Goal: Transaction & Acquisition: Purchase product/service

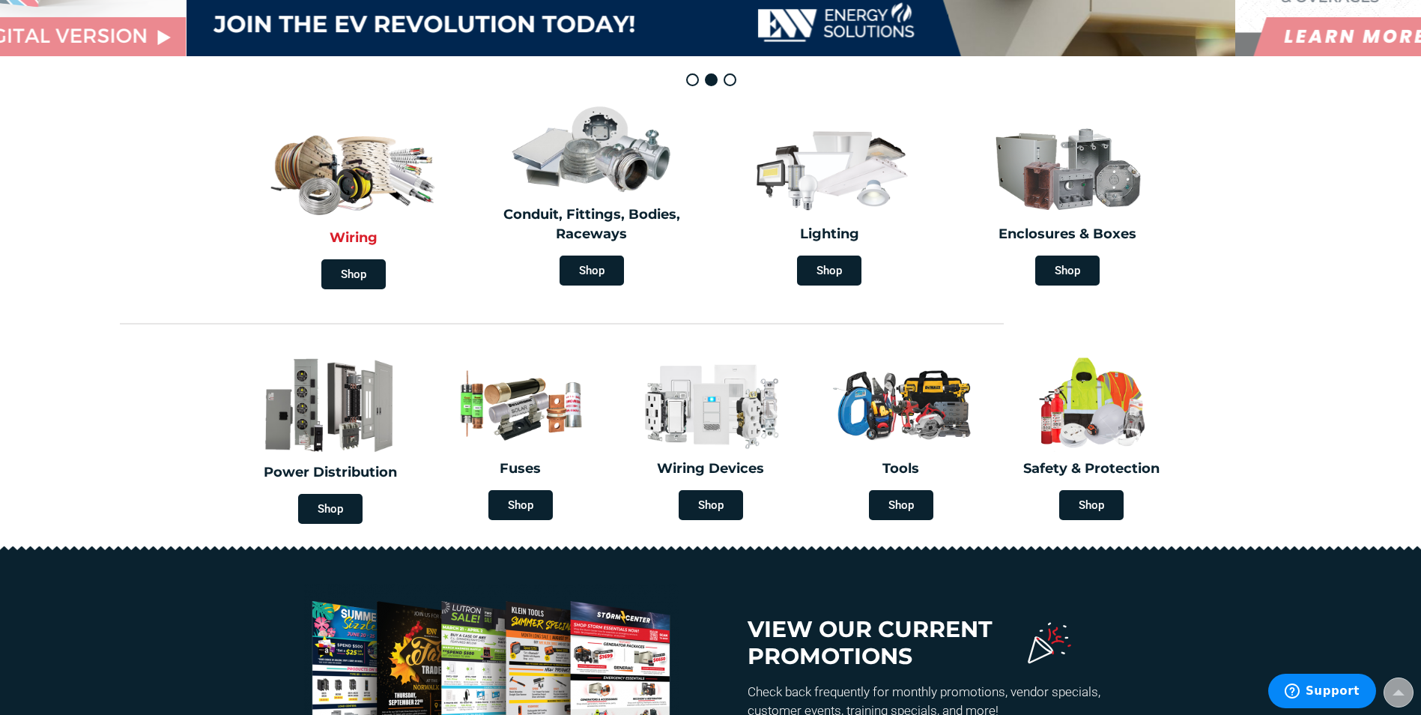
scroll to position [300, 0]
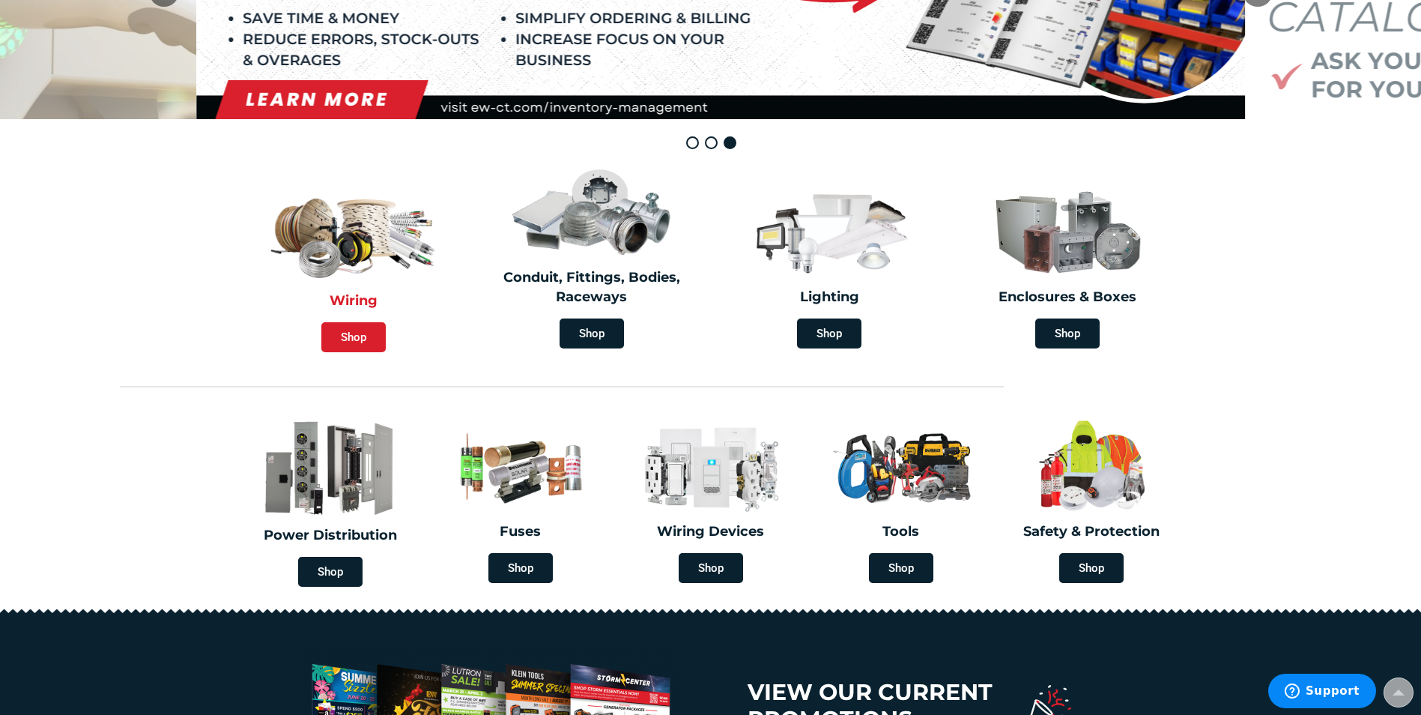
click at [359, 342] on span "Shop" at bounding box center [353, 337] width 64 height 30
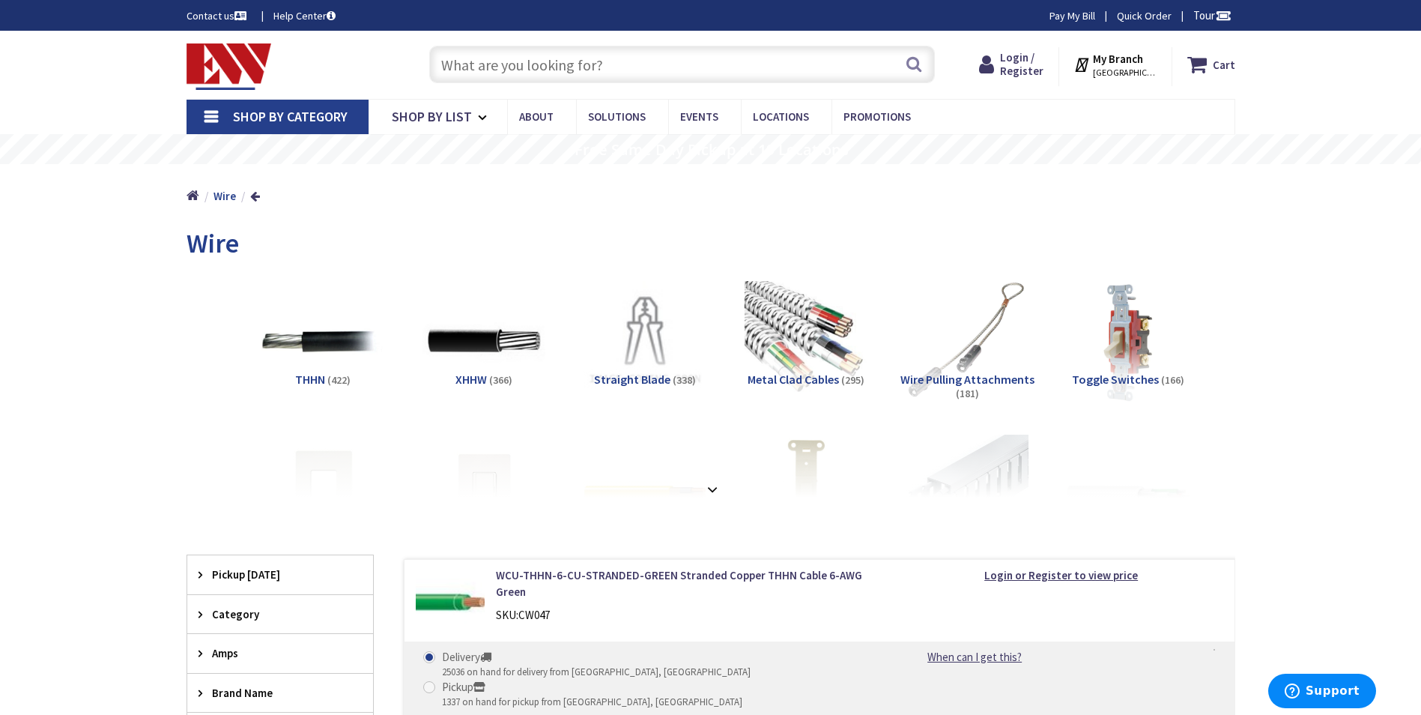
click at [575, 67] on input "text" at bounding box center [682, 64] width 506 height 37
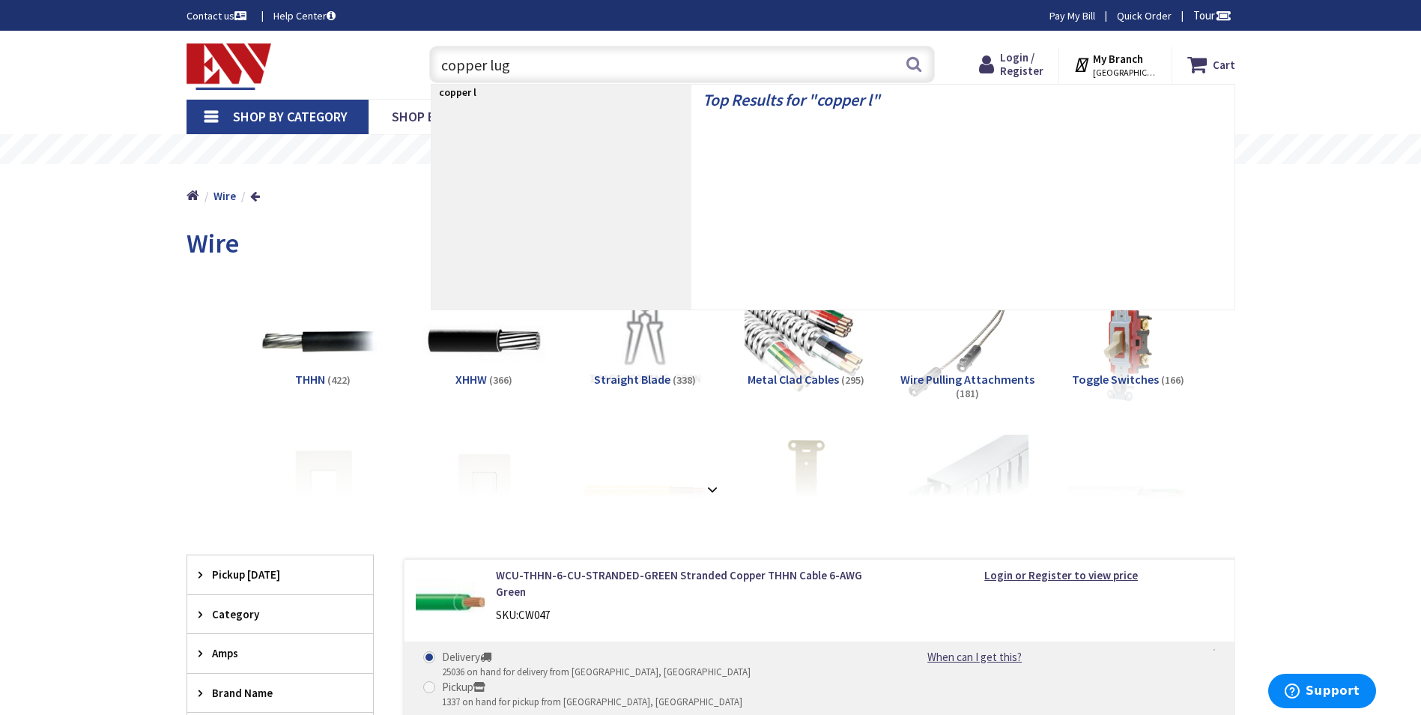
type input "copper lugs"
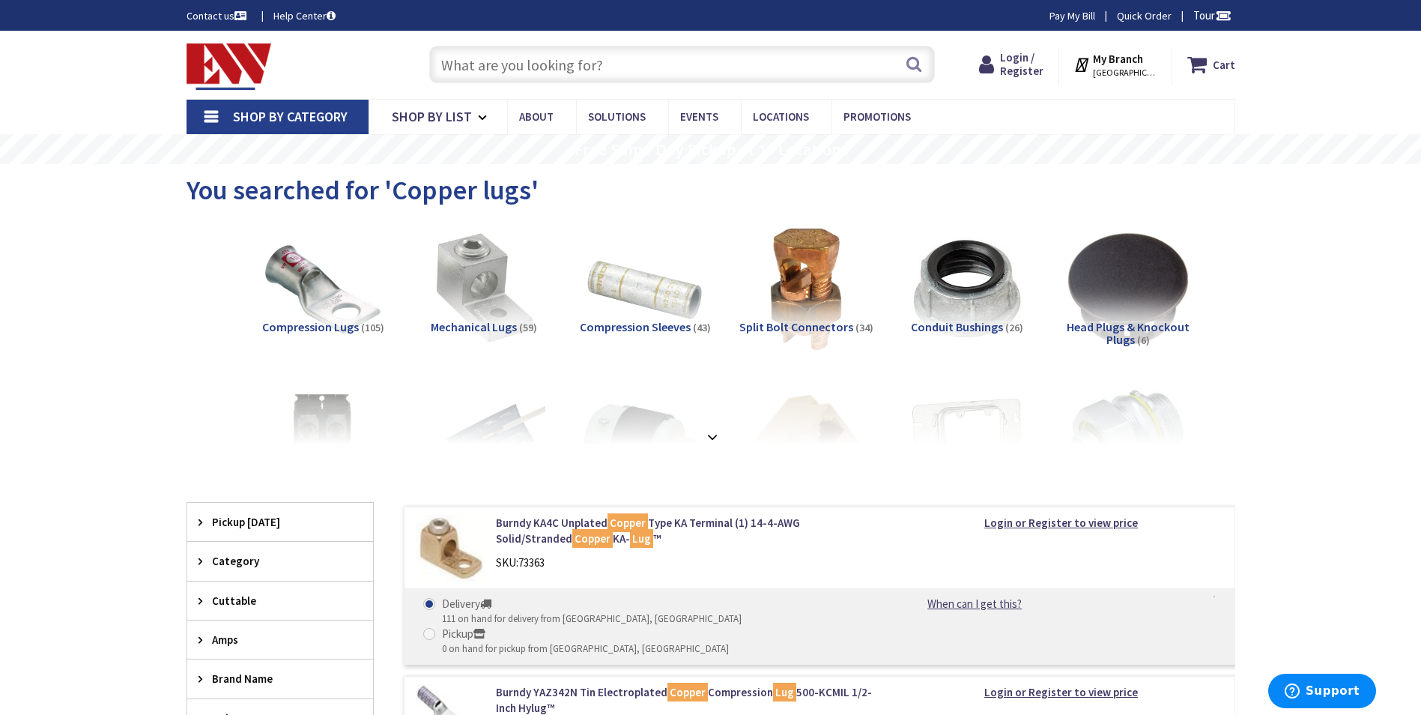
scroll to position [75, 0]
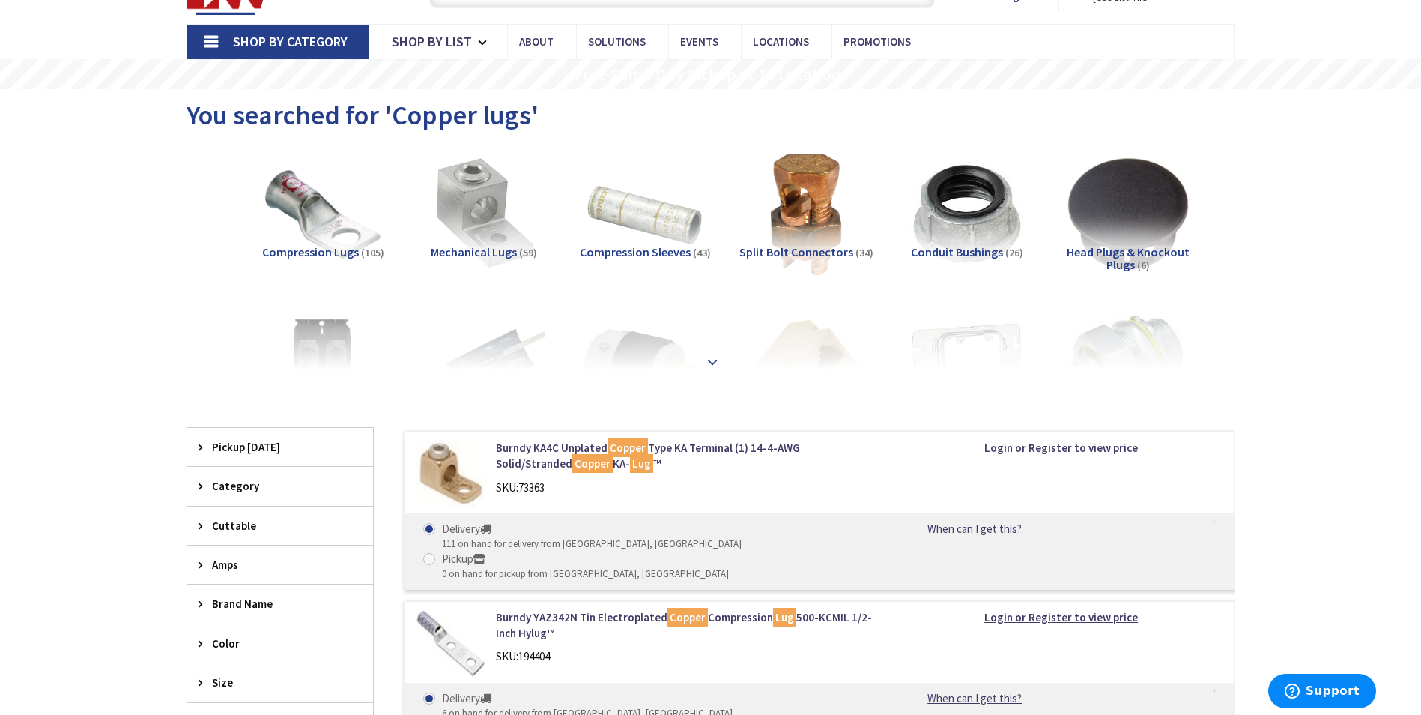
click at [708, 354] on strong at bounding box center [712, 362] width 18 height 16
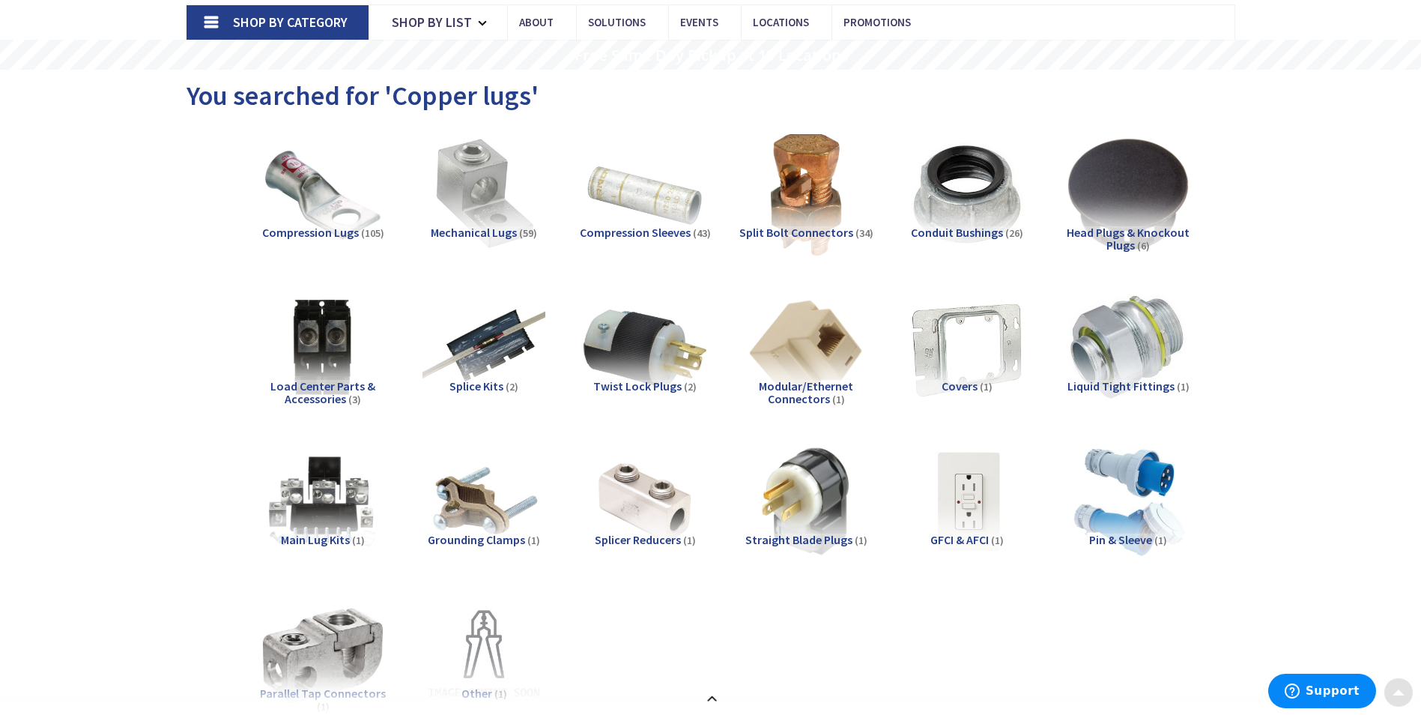
scroll to position [150, 0]
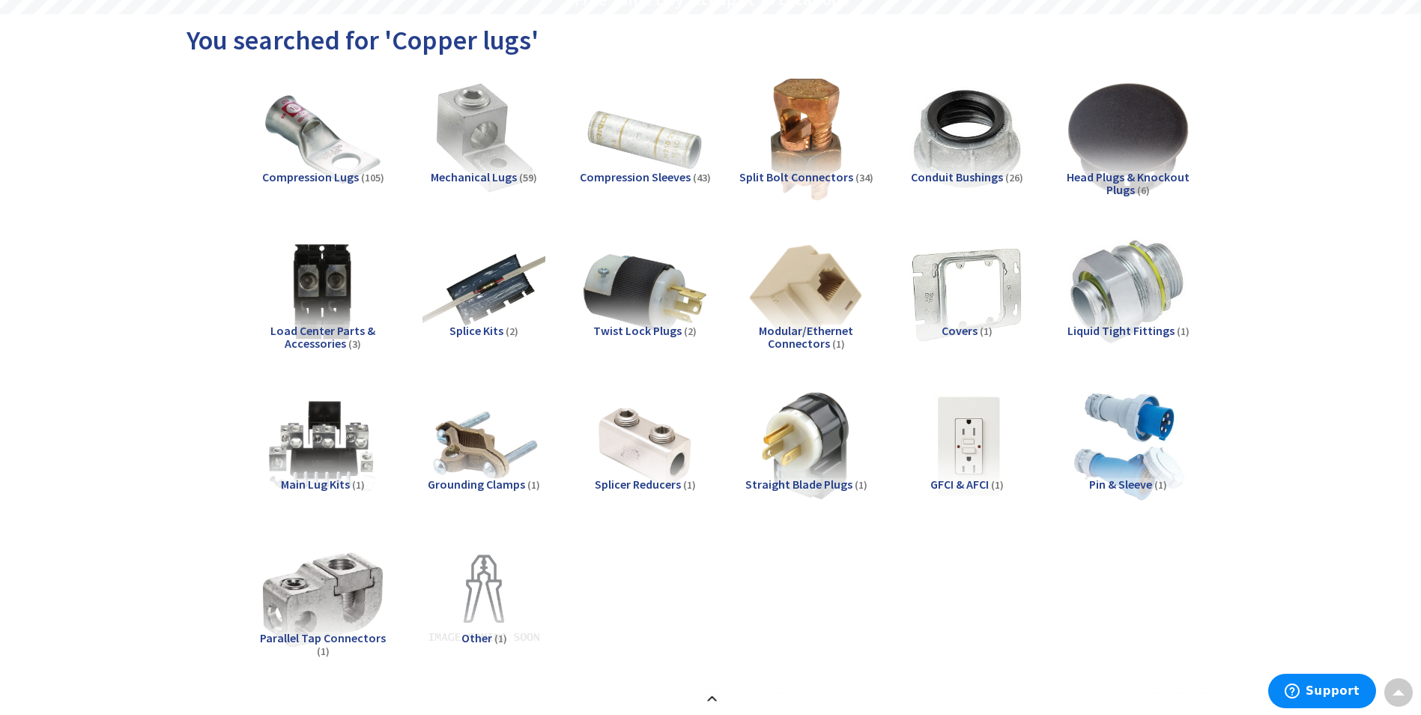
click at [315, 172] on span "Compression Lugs" at bounding box center [310, 176] width 97 height 15
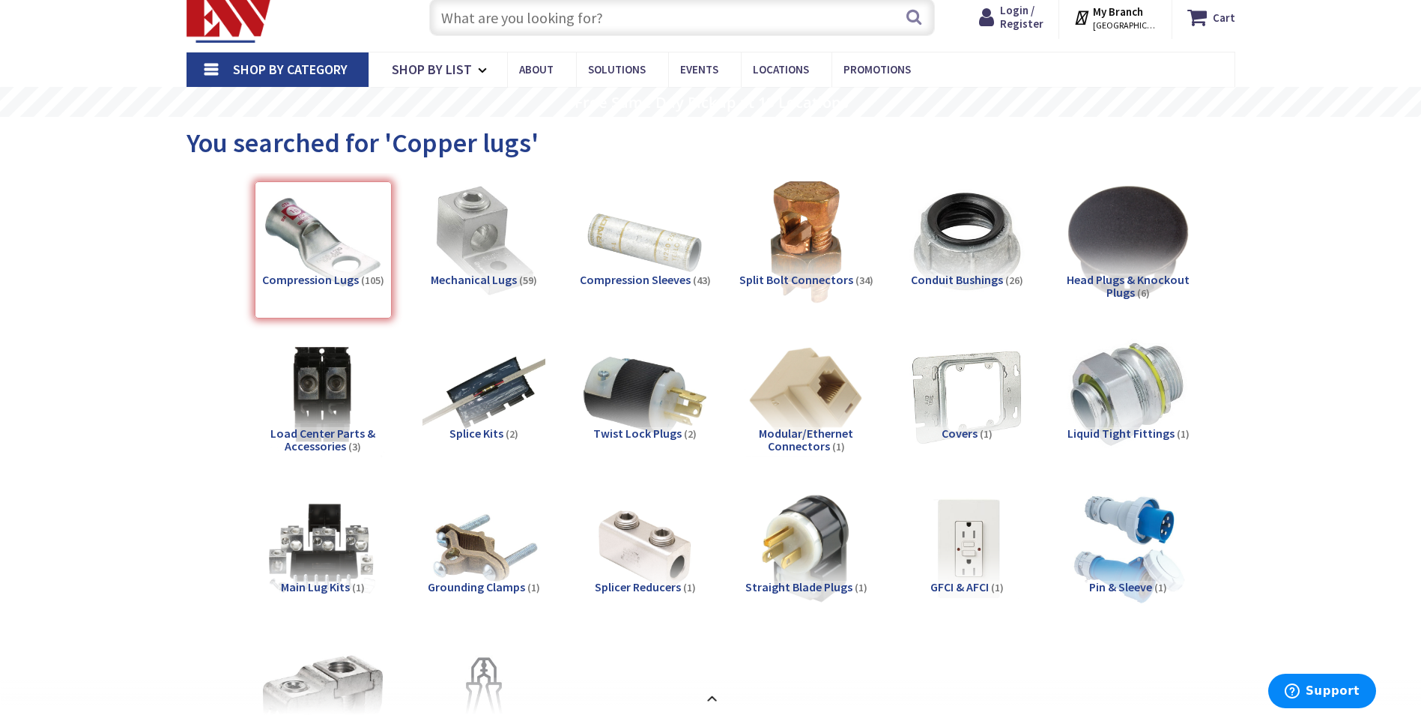
scroll to position [0, 0]
